Goal: Transaction & Acquisition: Purchase product/service

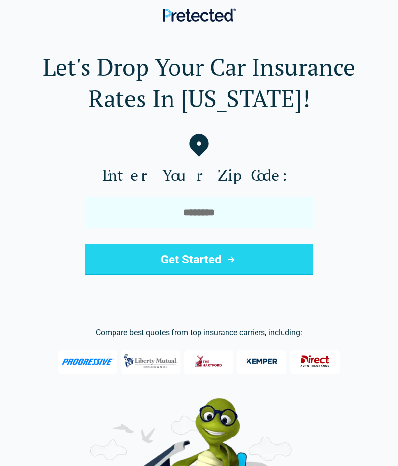
click at [287, 213] on input "tel" at bounding box center [199, 212] width 228 height 31
click at [303, 209] on input "tel" at bounding box center [199, 212] width 228 height 31
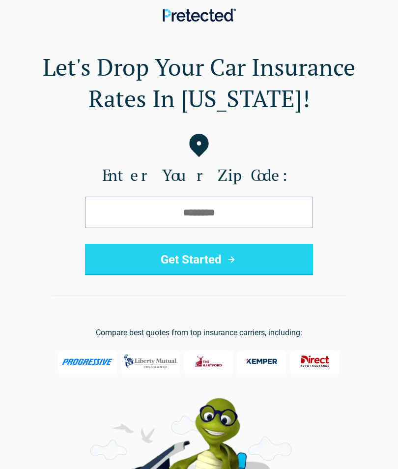
click at [257, 173] on label "Enter Your Zip Code:" at bounding box center [199, 175] width 367 height 20
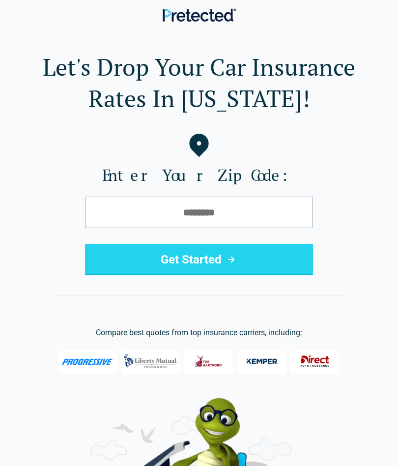
click at [226, 214] on input "tel" at bounding box center [199, 212] width 228 height 31
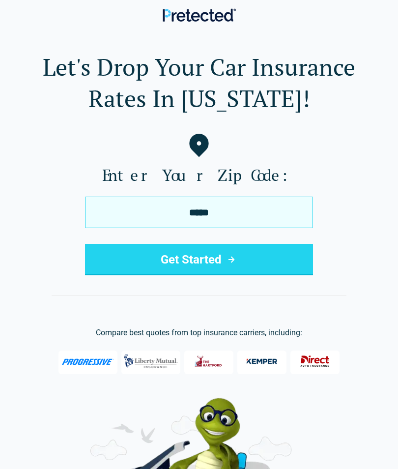
type input "*****"
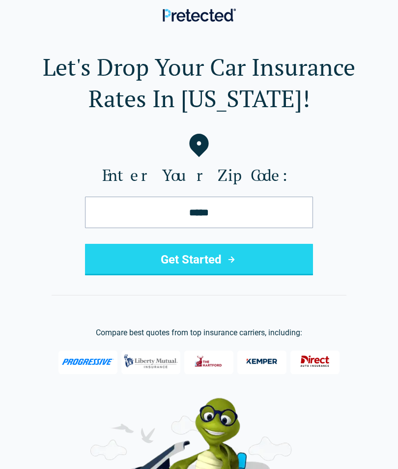
click at [268, 258] on button "Get Started" at bounding box center [199, 259] width 228 height 31
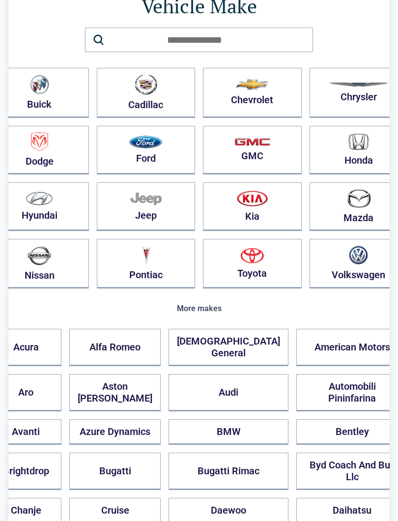
scroll to position [83, 0]
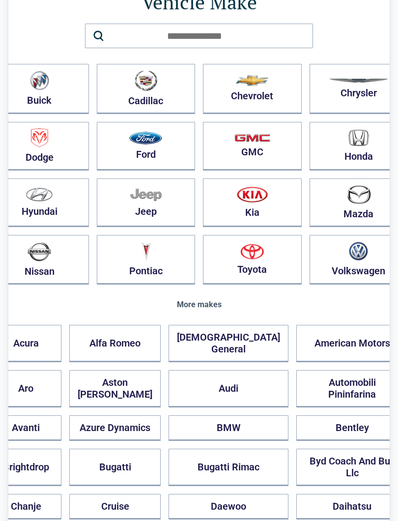
click at [248, 82] on img "button" at bounding box center [252, 80] width 33 height 11
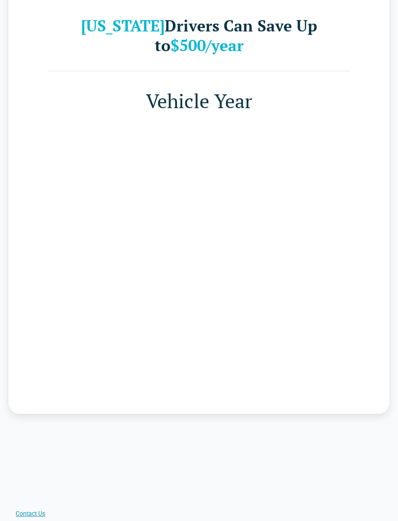
scroll to position [0, 0]
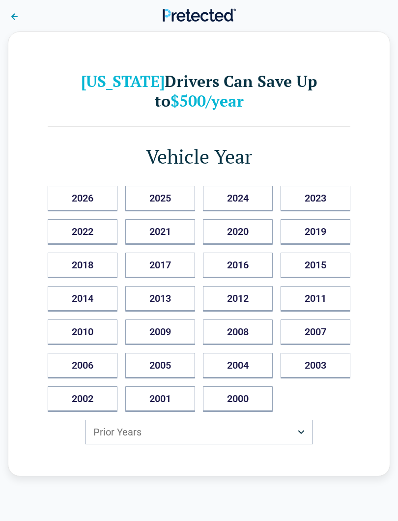
click at [336, 232] on button "2019" at bounding box center [316, 232] width 70 height 26
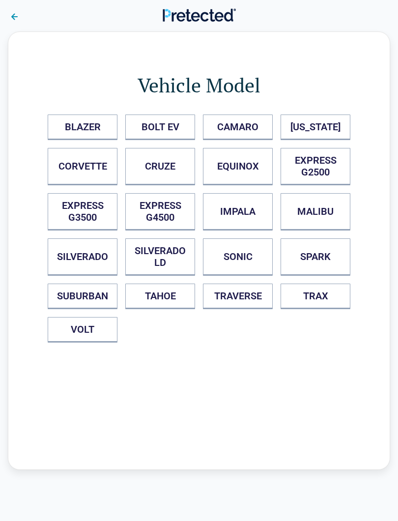
click at [96, 257] on button "SILVERADO" at bounding box center [83, 256] width 70 height 37
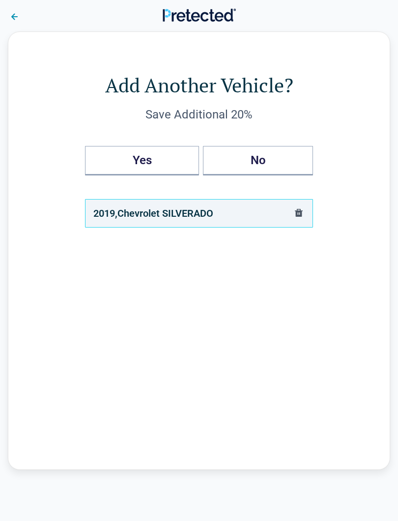
click at [171, 150] on button "Yes" at bounding box center [142, 160] width 114 height 29
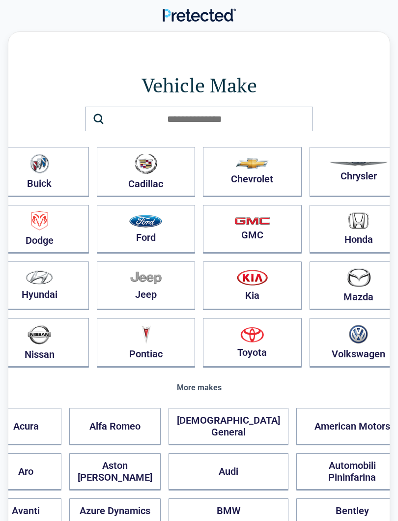
click at [247, 168] on img "button" at bounding box center [252, 163] width 33 height 11
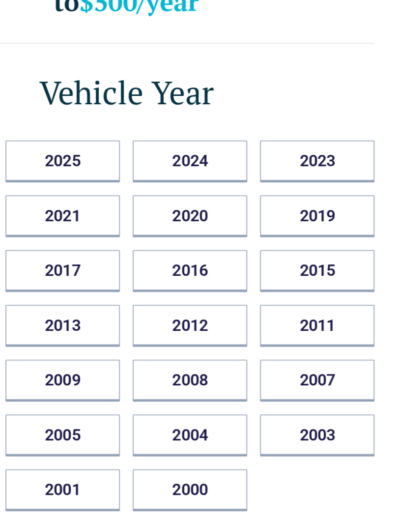
click at [281, 253] on button "2015" at bounding box center [316, 266] width 70 height 26
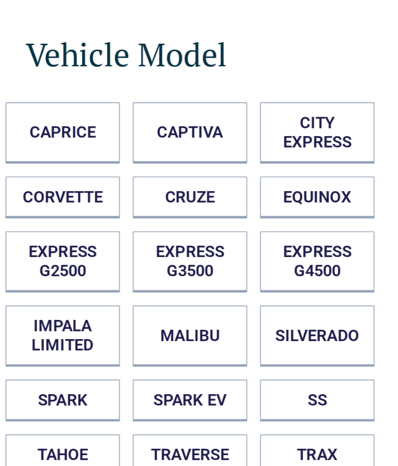
click at [203, 238] on button "MALIBU" at bounding box center [238, 256] width 70 height 37
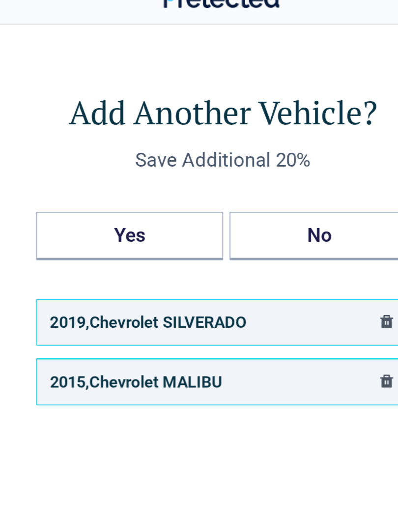
click at [204, 146] on button "No" at bounding box center [258, 160] width 110 height 29
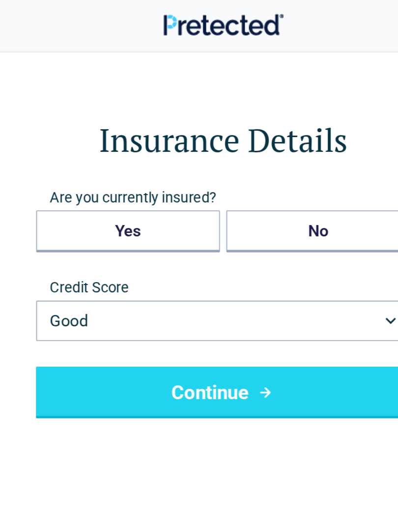
click at [110, 137] on button "Yes" at bounding box center [141, 141] width 112 height 26
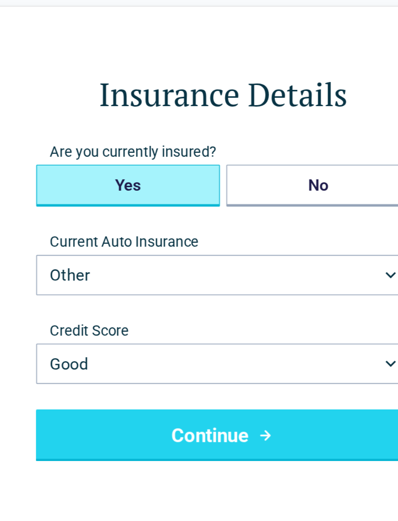
click at [228, 183] on button "Other" at bounding box center [199, 195] width 228 height 25
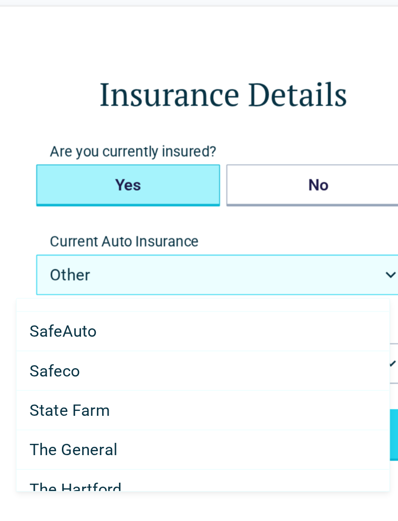
scroll to position [523, 0]
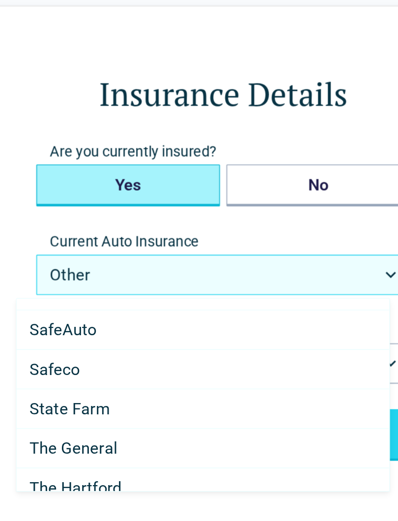
click at [78, 265] on Farm "State Farm" at bounding box center [186, 277] width 227 height 24
select select "**********"
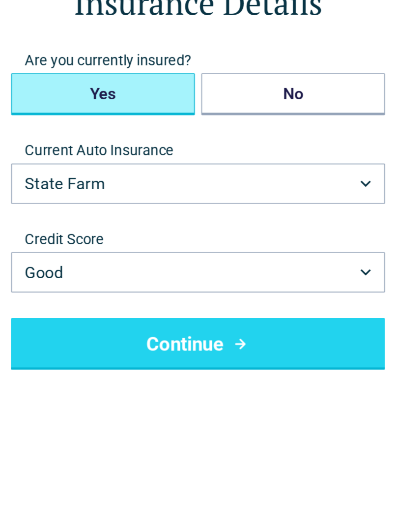
click at [209, 278] on button "Continue" at bounding box center [199, 293] width 228 height 31
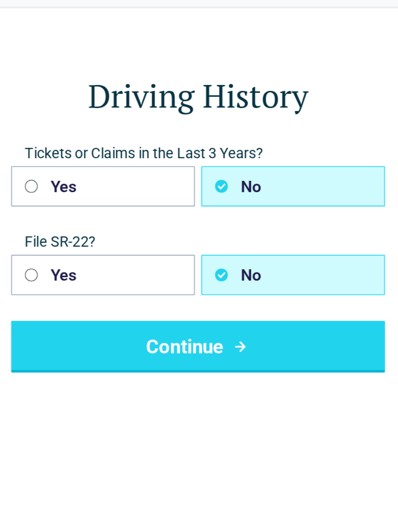
click at [157, 223] on button "Continue" at bounding box center [199, 238] width 228 height 31
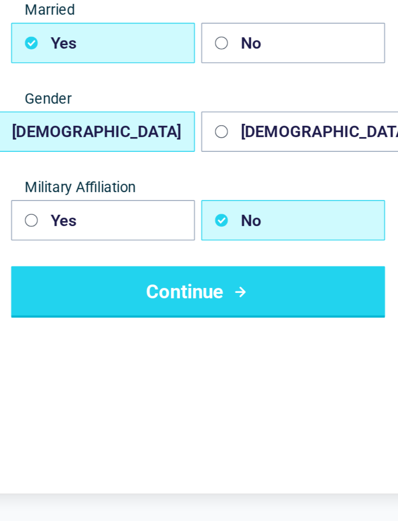
click at [172, 331] on button "Continue" at bounding box center [199, 346] width 228 height 31
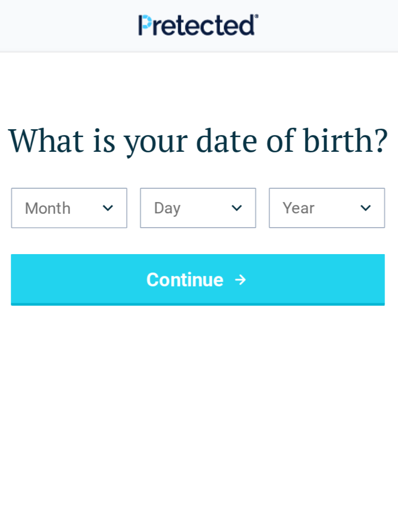
click at [85, 126] on button "Month" at bounding box center [120, 127] width 71 height 25
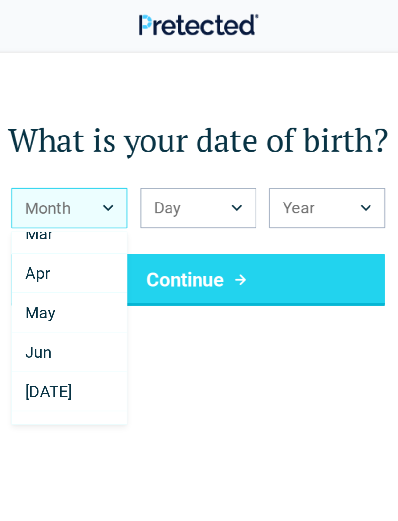
scroll to position [61, 0]
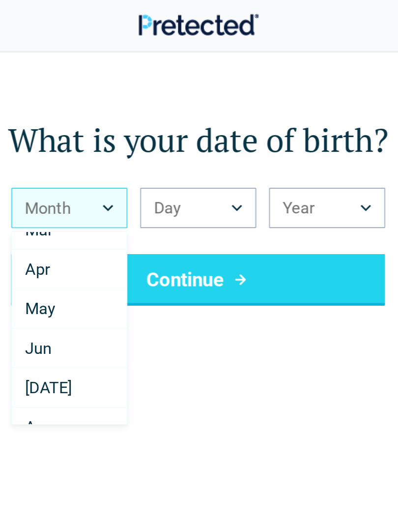
click at [86, 237] on div "Jul" at bounding box center [121, 237] width 70 height 24
select select "*"
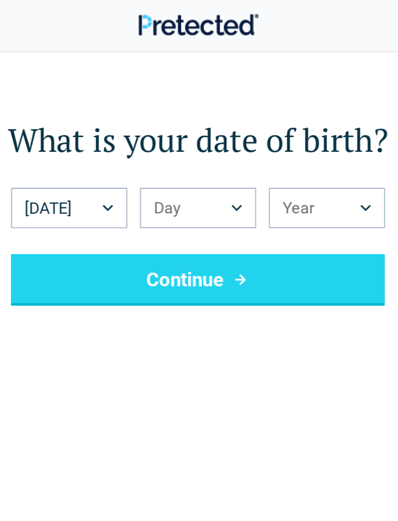
click at [164, 121] on button "Day" at bounding box center [199, 127] width 71 height 25
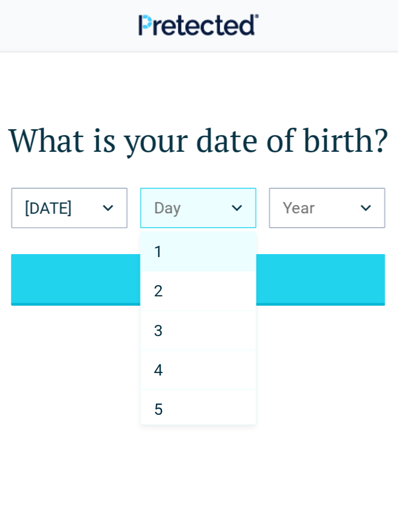
click at [164, 250] on div "5" at bounding box center [199, 250] width 70 height 24
select select "*"
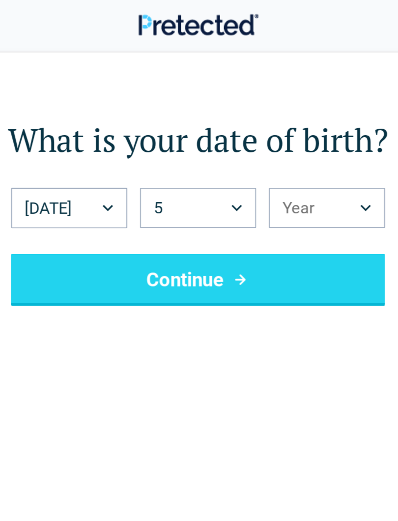
click at [242, 130] on button "Year" at bounding box center [277, 127] width 71 height 25
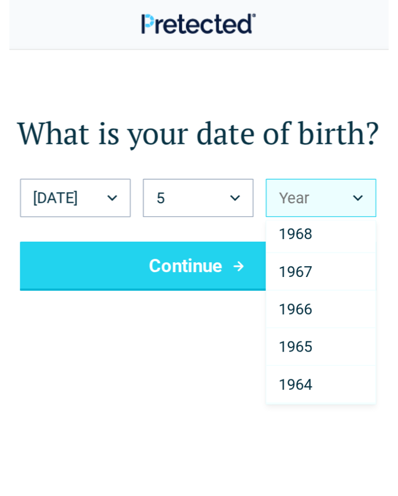
scroll to position [946, 0]
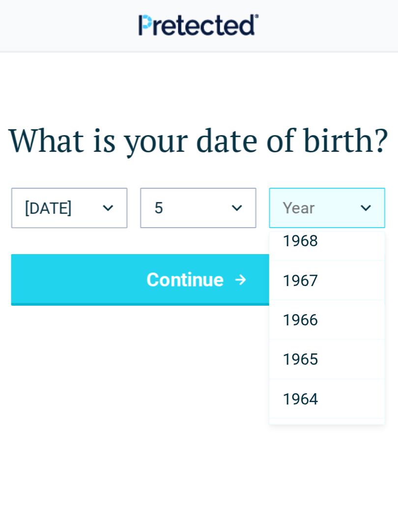
click at [243, 243] on div "1964" at bounding box center [278, 244] width 70 height 24
select select "****"
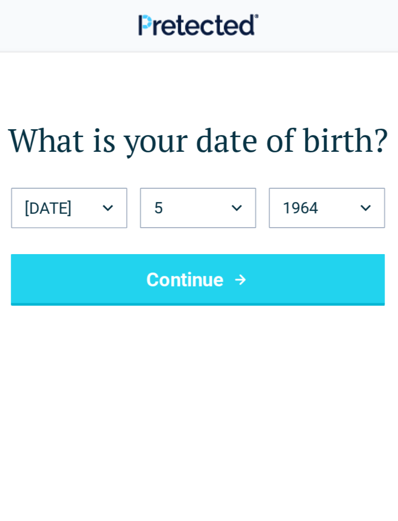
click at [207, 165] on button "Continue" at bounding box center [199, 170] width 228 height 31
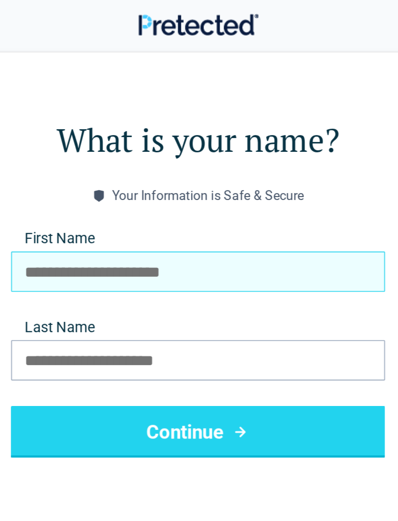
click at [205, 169] on input "First Name" at bounding box center [199, 165] width 228 height 25
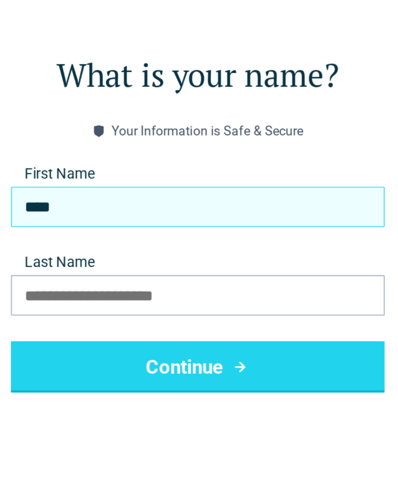
type input "****"
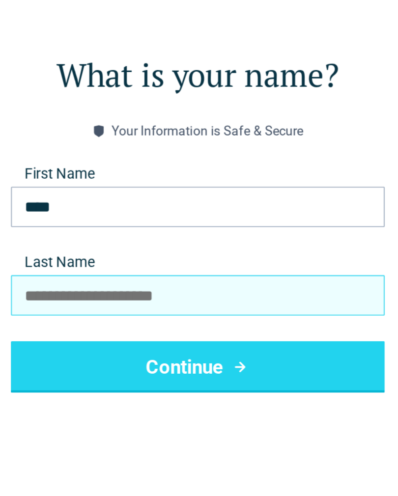
click at [173, 207] on input "Last Name" at bounding box center [199, 219] width 228 height 25
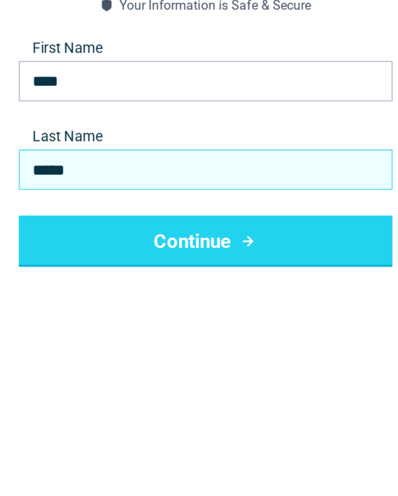
type input "*****"
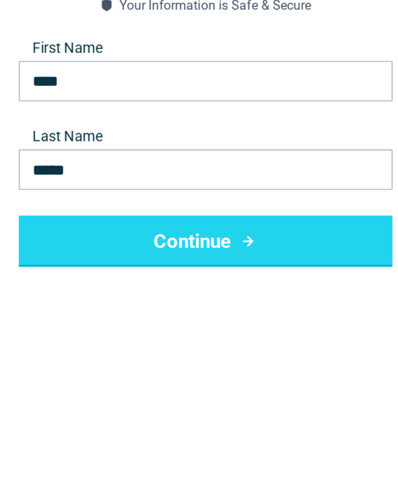
click at [198, 248] on button "Continue" at bounding box center [199, 263] width 228 height 31
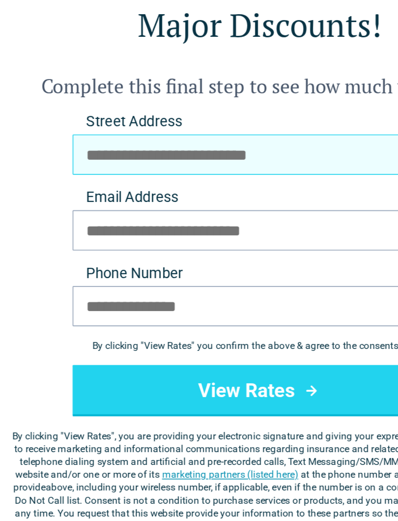
click at [176, 179] on input "Street Address" at bounding box center [199, 191] width 228 height 25
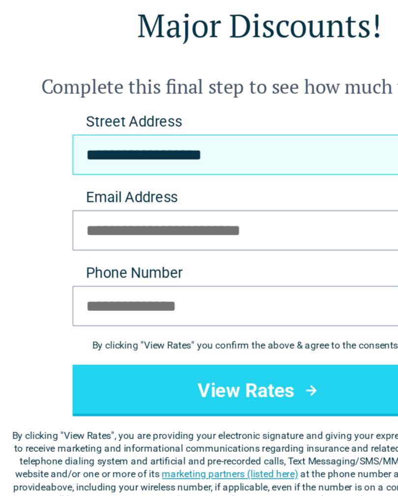
type input "**********"
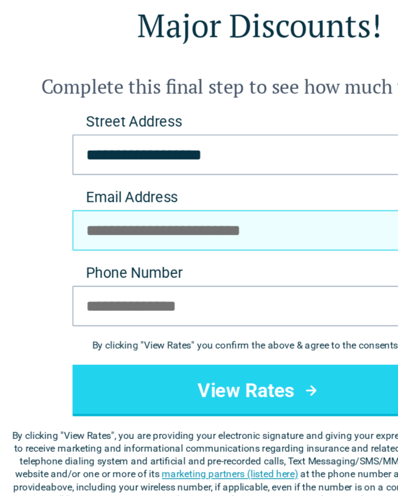
click at [196, 226] on input "Email Address" at bounding box center [199, 238] width 228 height 25
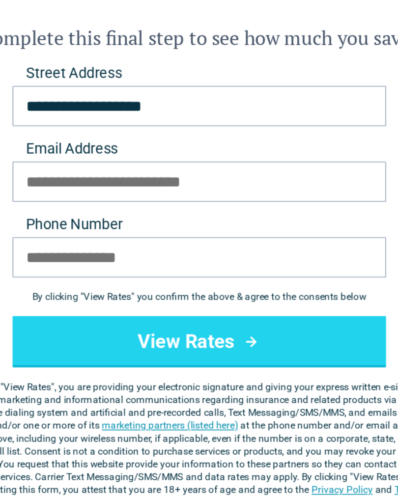
type input "**********"
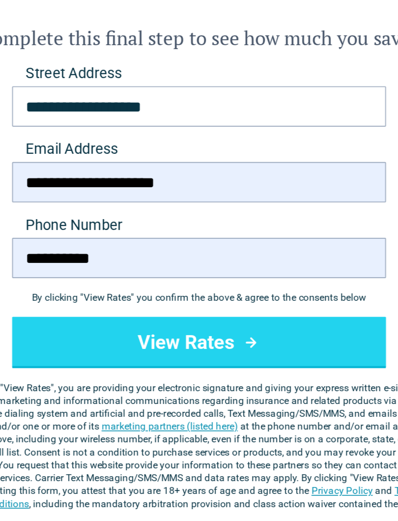
click at [188, 320] on button "View Rates" at bounding box center [199, 335] width 228 height 31
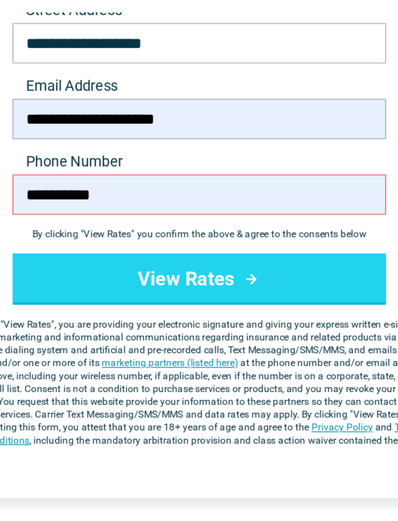
scroll to position [91, 0]
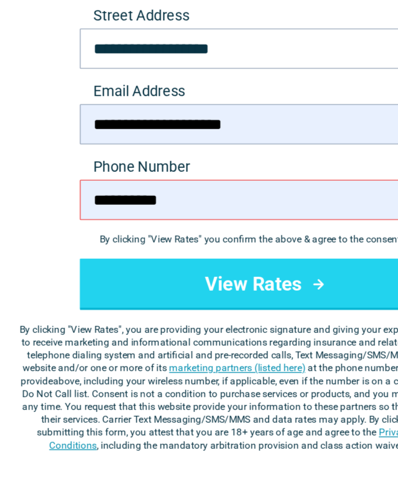
click at [198, 180] on input "**********" at bounding box center [199, 192] width 228 height 25
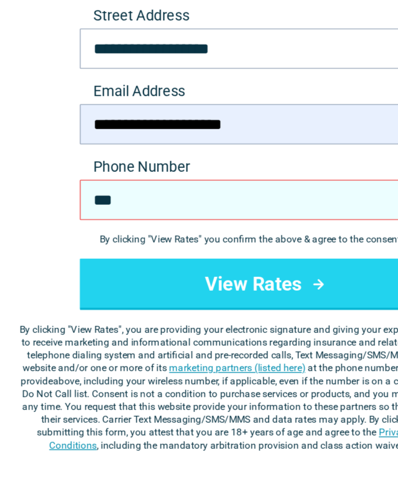
type input "**"
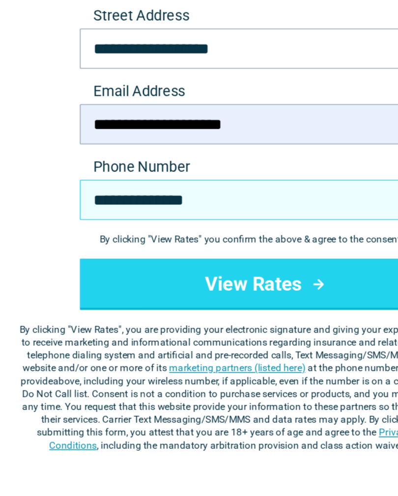
type input "**********"
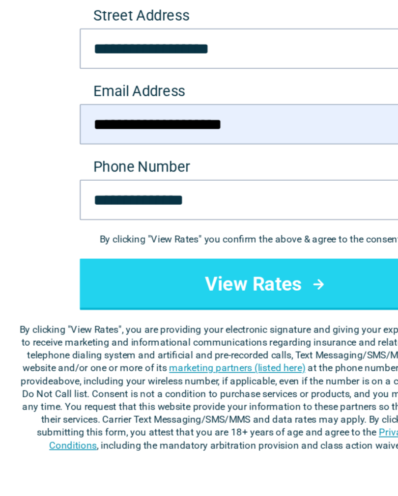
click at [225, 238] on icon "submit" at bounding box center [231, 244] width 12 height 12
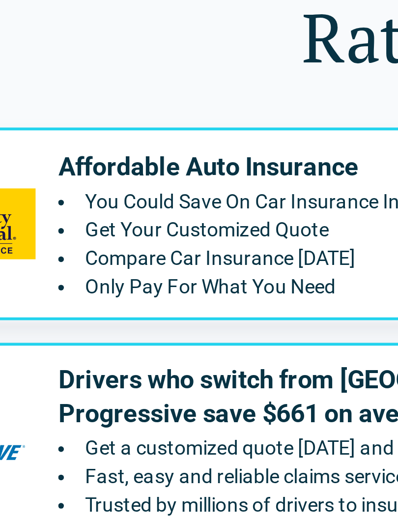
click at [111, 165] on p "Affordable Auto Insurance" at bounding box center [180, 171] width 196 height 12
